Goal: Information Seeking & Learning: Check status

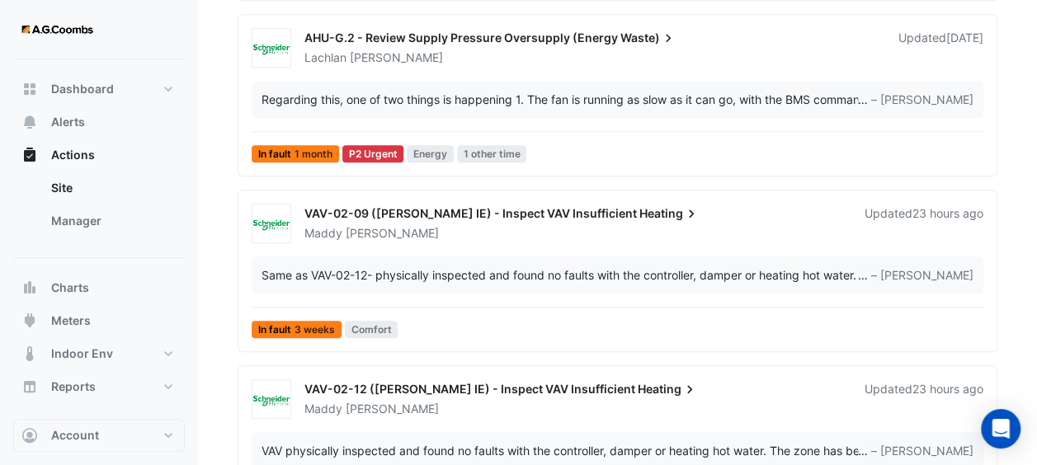
scroll to position [737, 0]
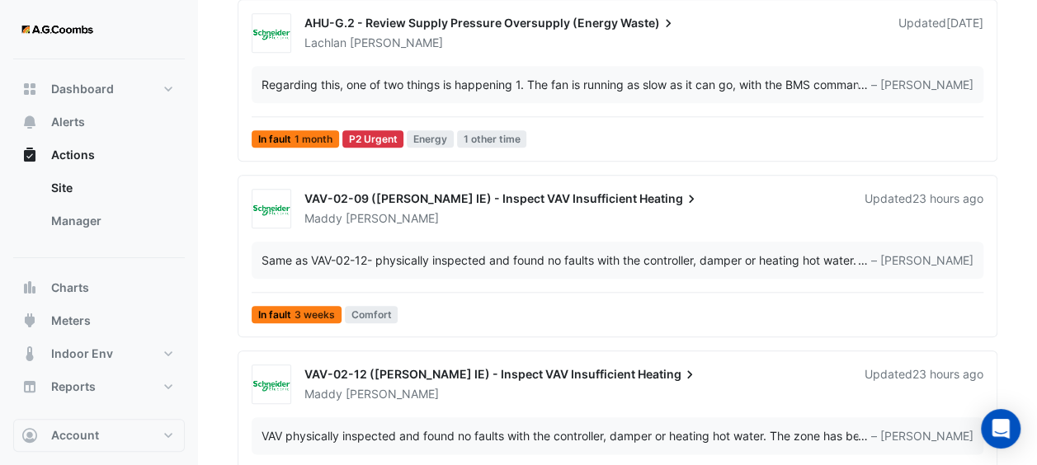
click at [852, 256] on div "Same as VAV-02-12- physically inspected and found no faults with the controller…" at bounding box center [560, 260] width 596 height 17
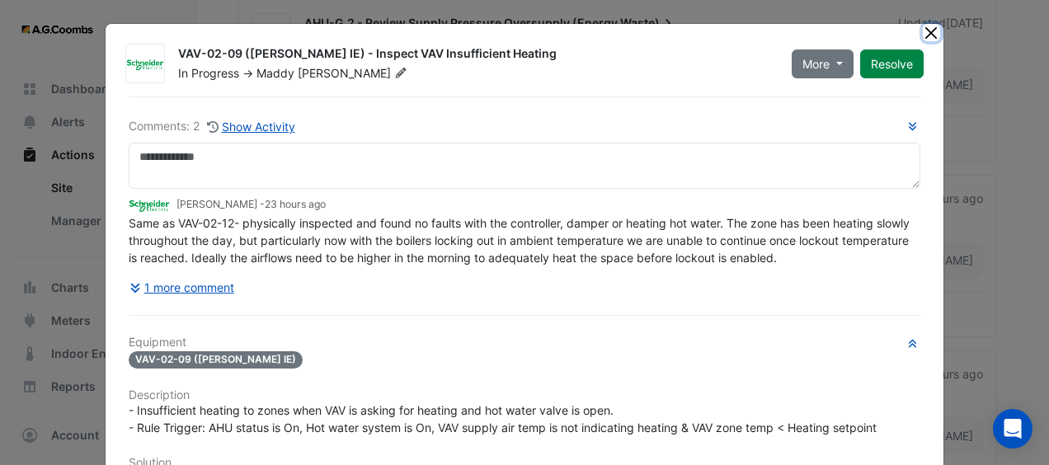
click at [929, 31] on button "Close" at bounding box center [931, 32] width 17 height 17
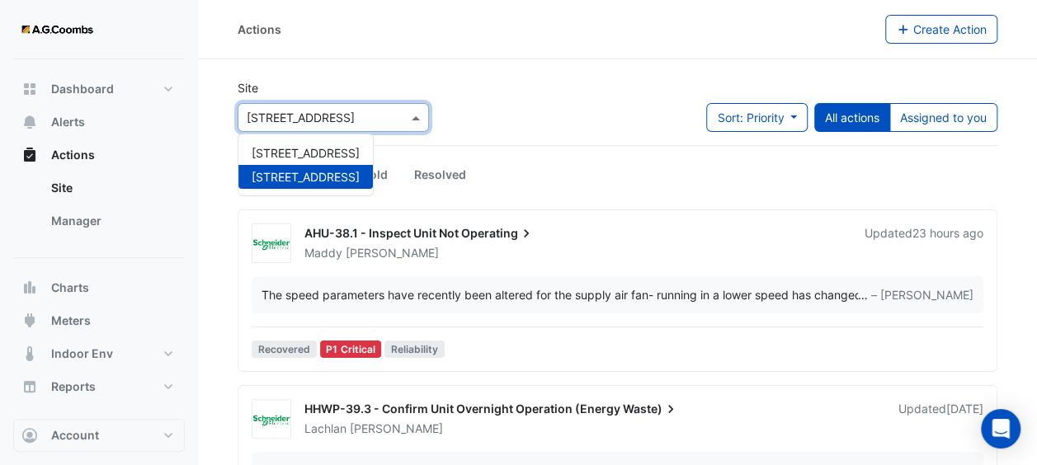
click at [398, 115] on div at bounding box center [333, 117] width 190 height 19
click at [345, 144] on div "[STREET_ADDRESS]" at bounding box center [305, 153] width 134 height 24
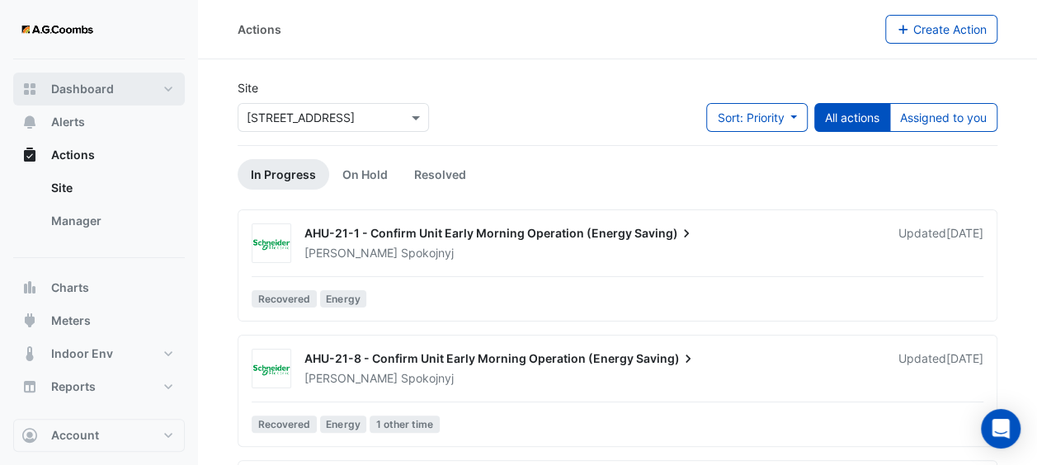
click at [160, 82] on button "Dashboard" at bounding box center [99, 89] width 172 height 33
